Goal: Communication & Community: Answer question/provide support

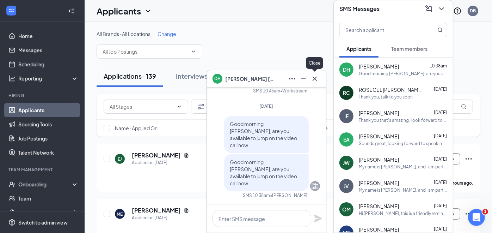
click at [314, 75] on icon "Cross" at bounding box center [314, 78] width 8 height 8
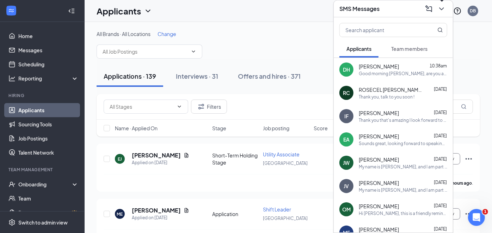
click at [439, 7] on icon "ChevronDown" at bounding box center [441, 9] width 8 height 8
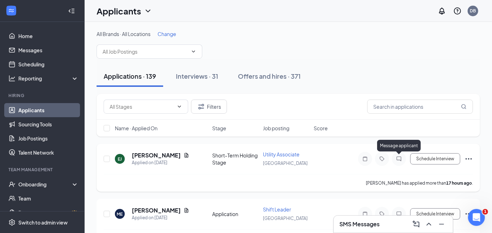
click at [401, 156] on icon "ChatInactive" at bounding box center [399, 159] width 8 height 6
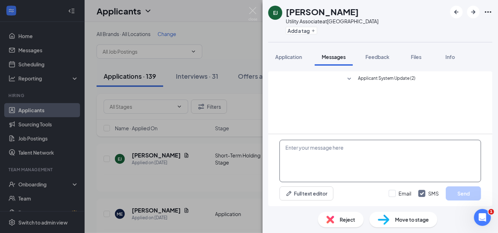
click at [304, 151] on textarea at bounding box center [380, 161] width 202 height 42
drag, startPoint x: 304, startPoint y: 151, endPoint x: 313, endPoint y: 168, distance: 19.2
click at [313, 168] on textarea at bounding box center [380, 161] width 202 height 42
paste textarea "My name is [PERSON_NAME], and I am part of the recruitment team at EDM Ventures…"
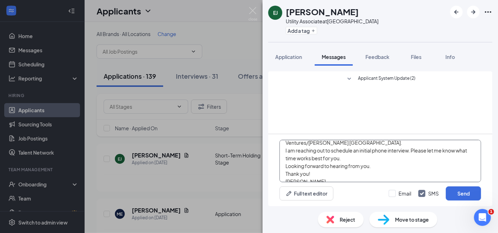
scroll to position [19, 0]
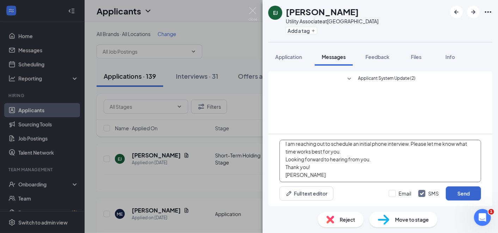
type textarea "My name is [PERSON_NAME], and I am part of the recruitment team at EDM Ventures…"
click at [458, 191] on button "Send" at bounding box center [463, 193] width 35 height 14
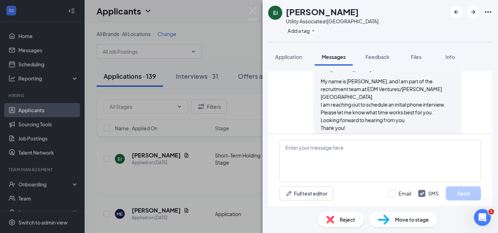
scroll to position [49, 0]
